Goal: Information Seeking & Learning: Check status

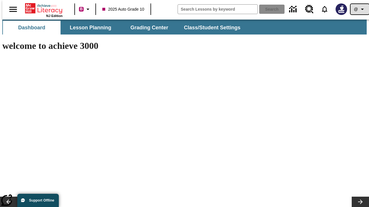
click at [359, 9] on icon "Profile/Settings" at bounding box center [362, 9] width 7 height 7
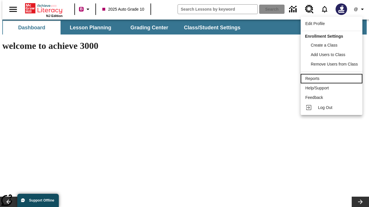
click at [332, 79] on div "Reports" at bounding box center [331, 79] width 52 height 6
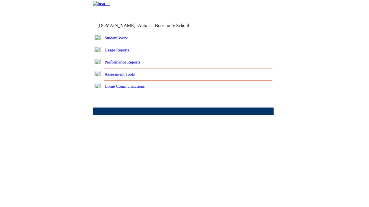
click at [128, 65] on link "Performance Reports" at bounding box center [123, 62] width 36 height 5
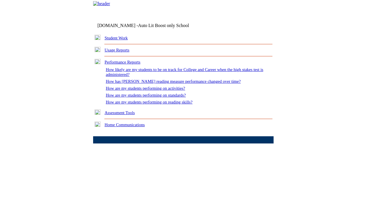
click at [152, 98] on link "How are my students performing on standards?" at bounding box center [146, 95] width 80 height 5
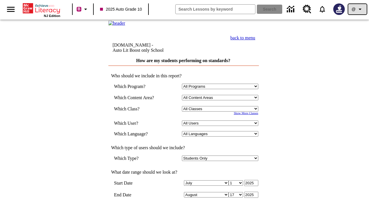
click at [357, 9] on icon "Profile/Settings" at bounding box center [359, 9] width 7 height 7
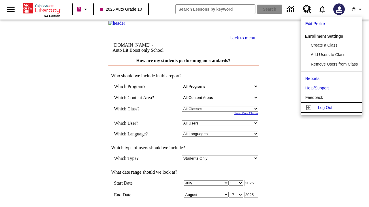
click at [332, 108] on span "Log Out" at bounding box center [325, 107] width 14 height 5
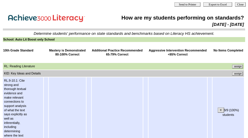
click at [239, 73] on input "assign" at bounding box center [237, 74] width 11 height 4
